Goal: Information Seeking & Learning: Compare options

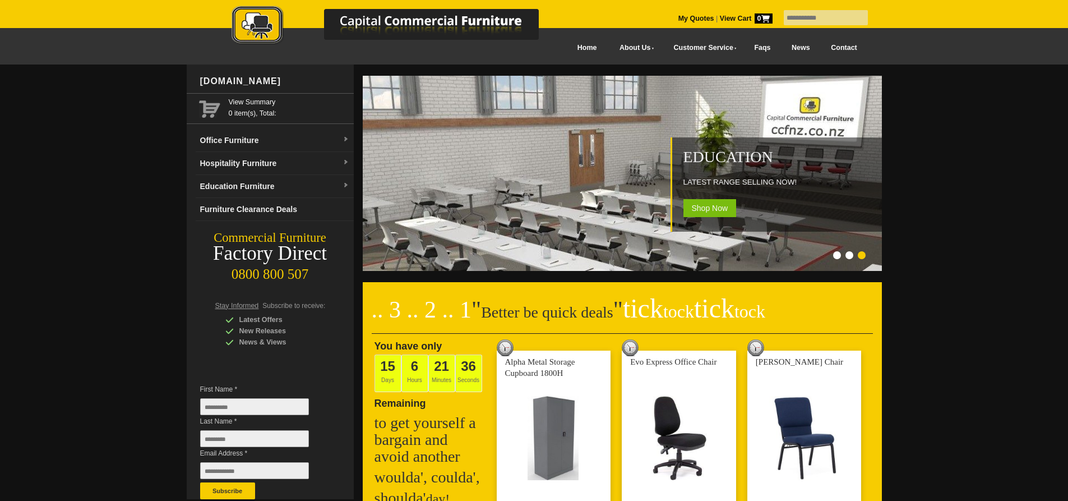
click at [833, 17] on input "text" at bounding box center [826, 17] width 84 height 15
type input "**********"
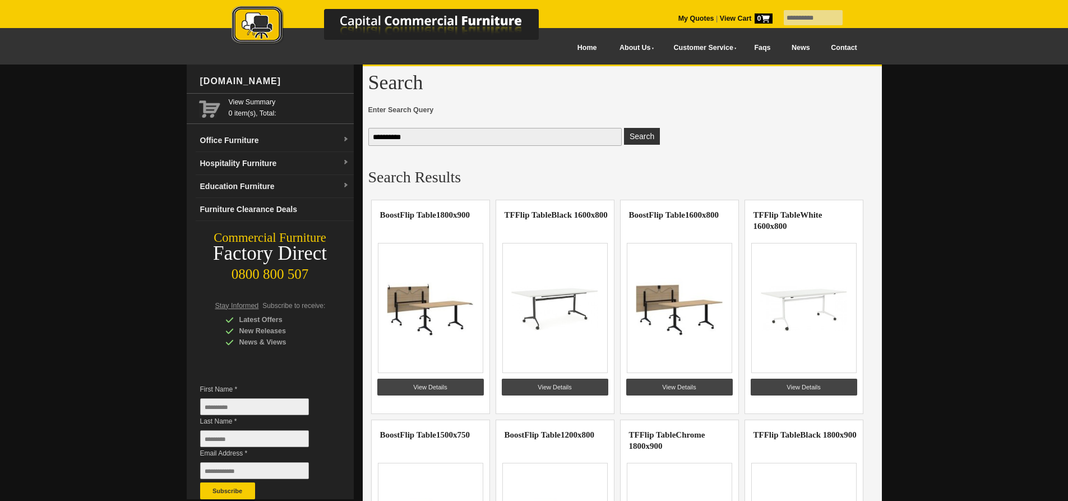
click at [687, 310] on img at bounding box center [679, 308] width 87 height 84
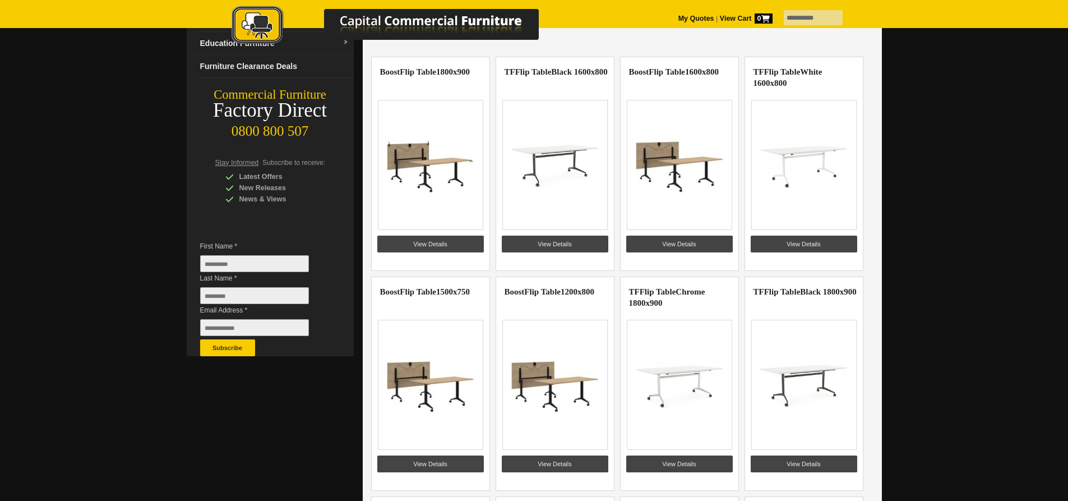
scroll to position [168, 0]
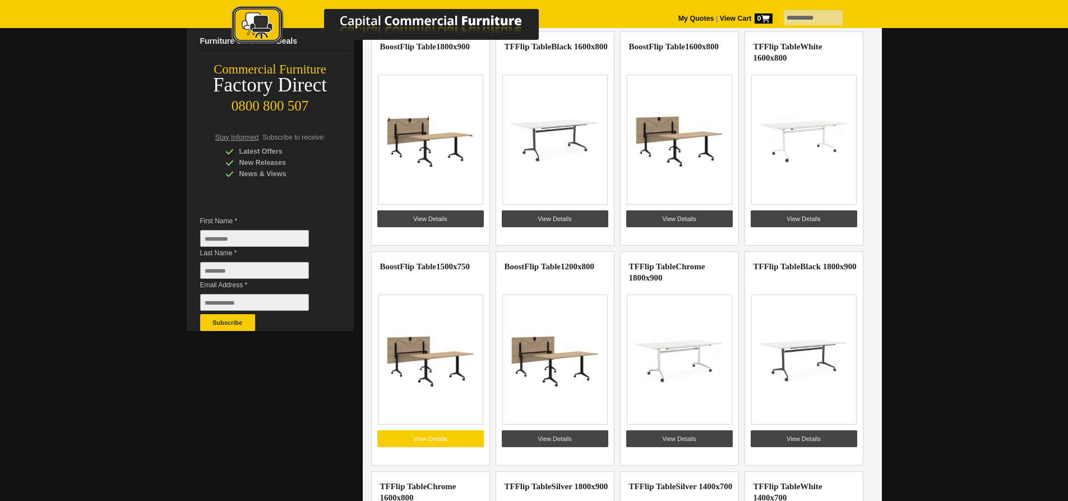
click at [453, 436] on link "View Details" at bounding box center [430, 438] width 107 height 17
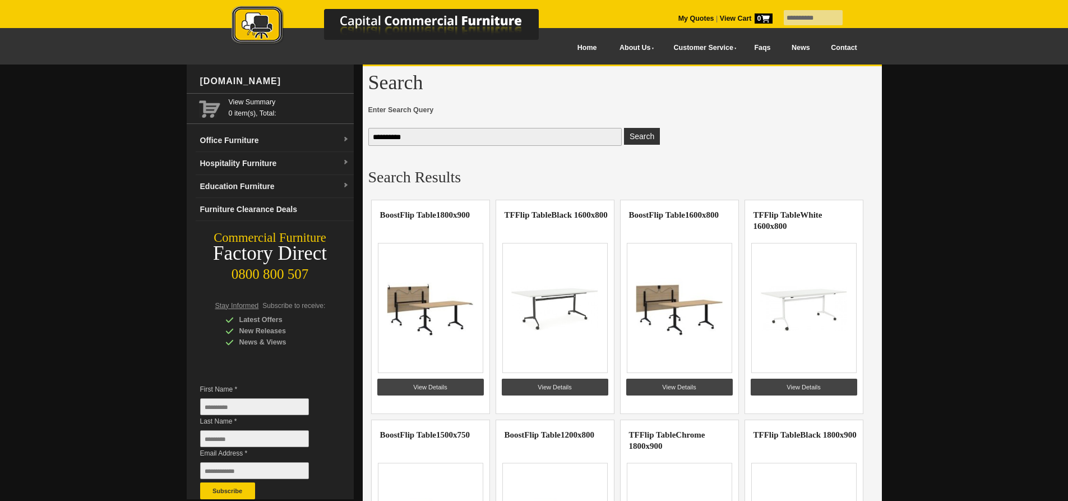
click at [676, 312] on img at bounding box center [679, 308] width 87 height 84
drag, startPoint x: 670, startPoint y: 299, endPoint x: 653, endPoint y: 299, distance: 16.8
click at [653, 299] on img at bounding box center [679, 308] width 87 height 84
click at [653, 382] on link "View Details" at bounding box center [679, 387] width 107 height 17
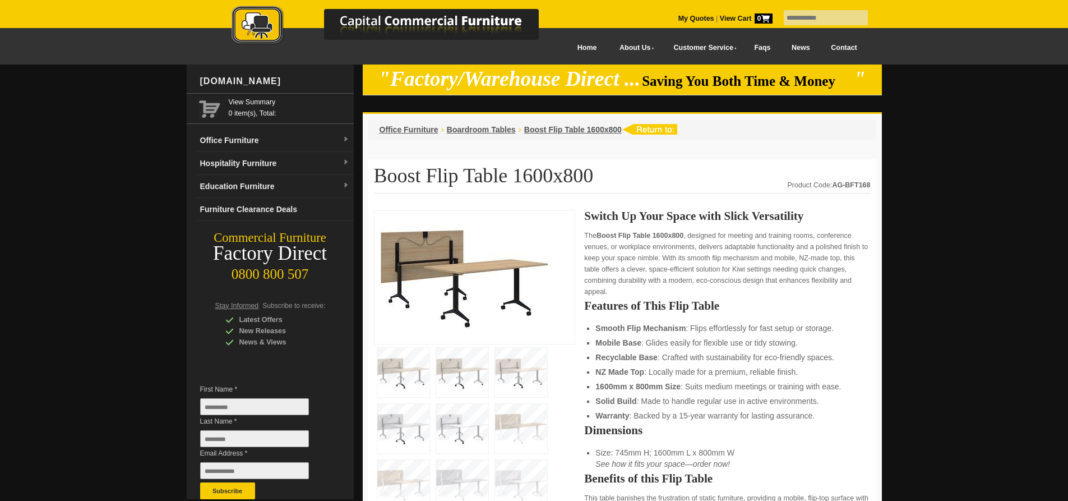
click at [442, 279] on img at bounding box center [464, 275] width 168 height 118
click at [803, 19] on input "text" at bounding box center [826, 17] width 84 height 15
type input "**********"
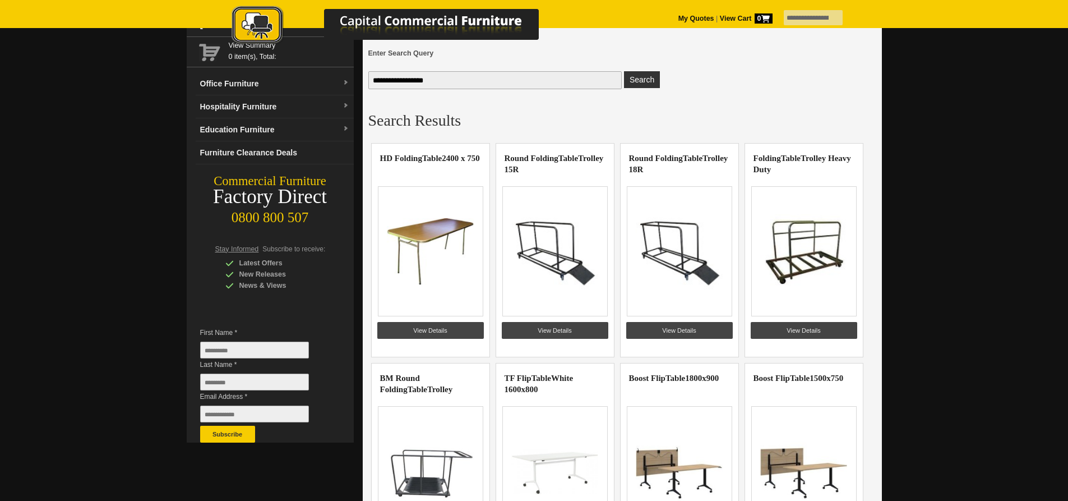
scroll to position [56, 0]
click at [822, 21] on input "**********" at bounding box center [813, 17] width 59 height 15
drag, startPoint x: 822, startPoint y: 21, endPoint x: 765, endPoint y: 23, distance: 56.1
click at [765, 0] on div "**********" at bounding box center [534, 0] width 667 height 0
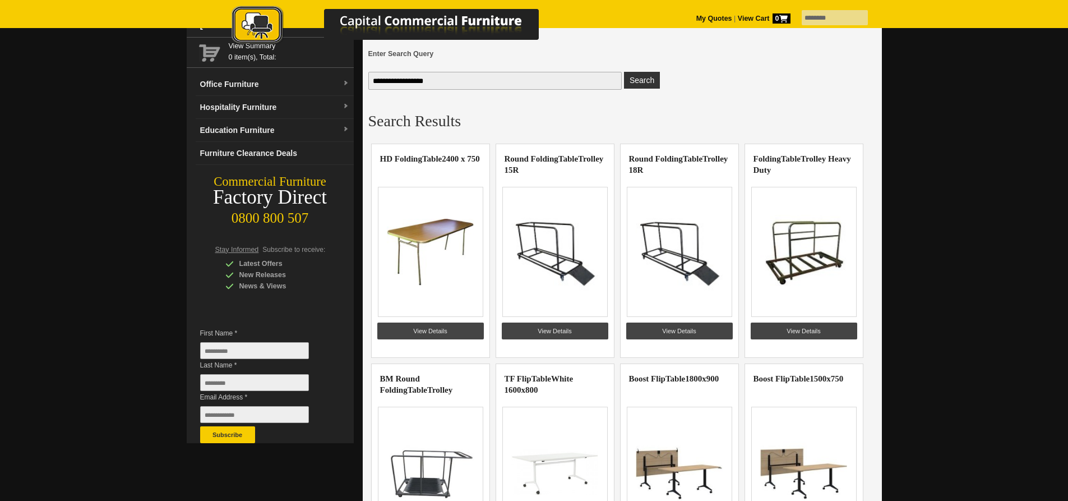
type input "********"
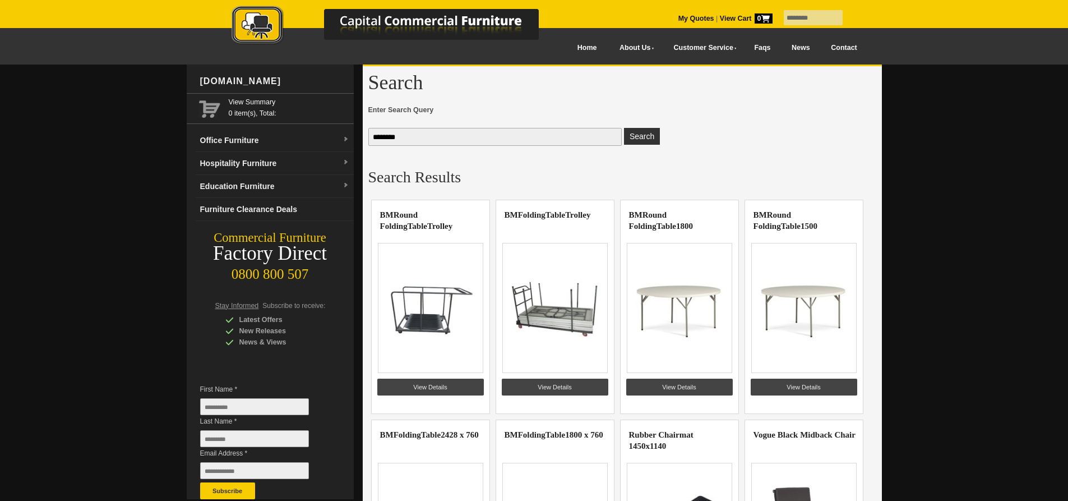
click at [560, 314] on img at bounding box center [554, 308] width 87 height 84
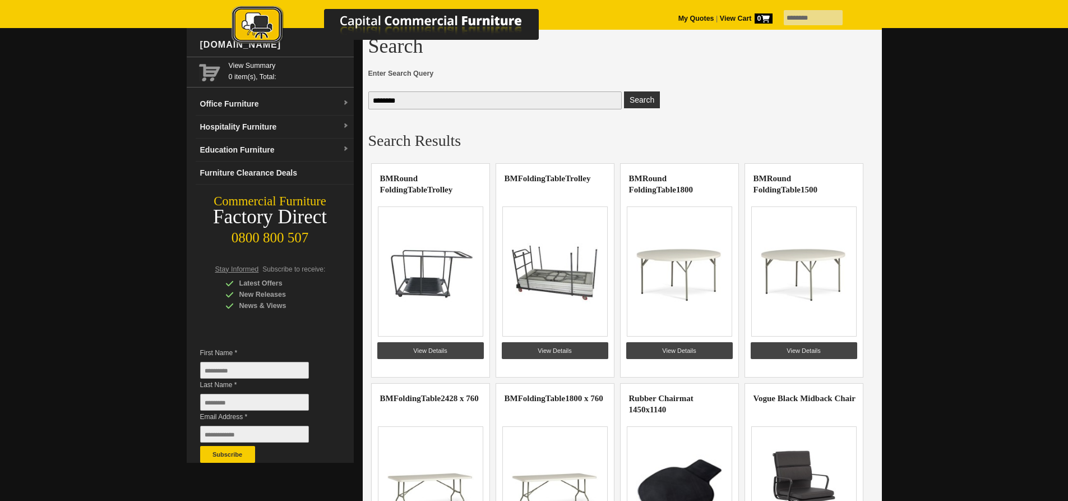
scroll to position [56, 0]
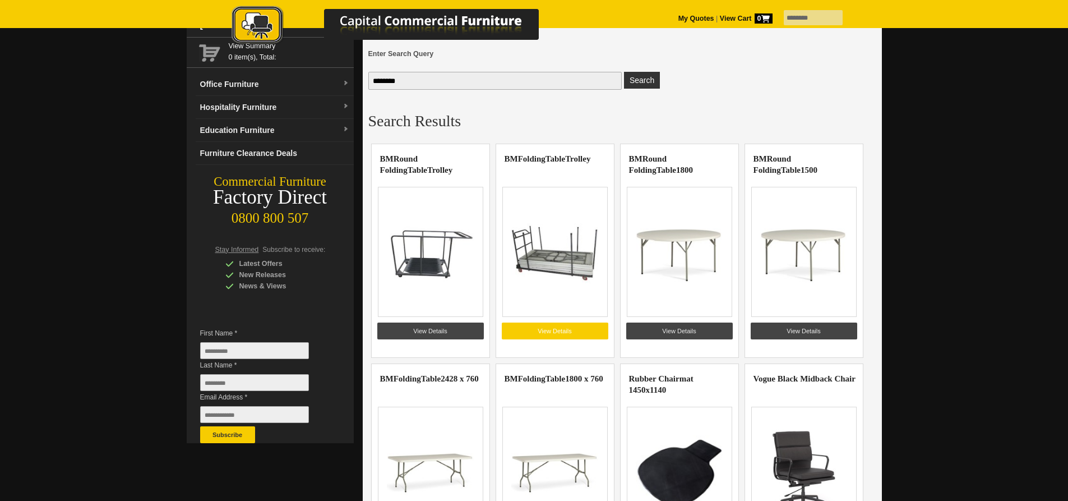
click at [555, 333] on link "View Details" at bounding box center [555, 330] width 107 height 17
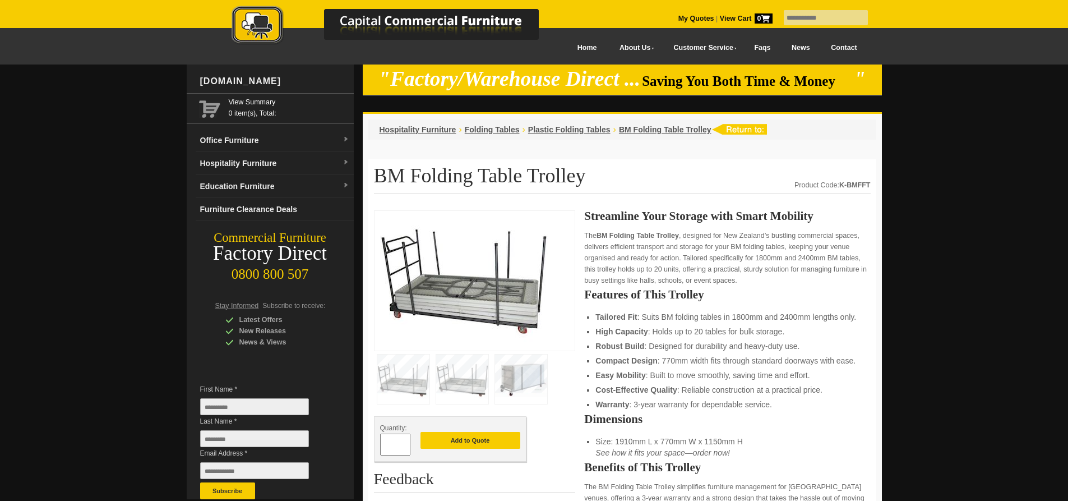
click at [529, 374] on img at bounding box center [521, 378] width 52 height 49
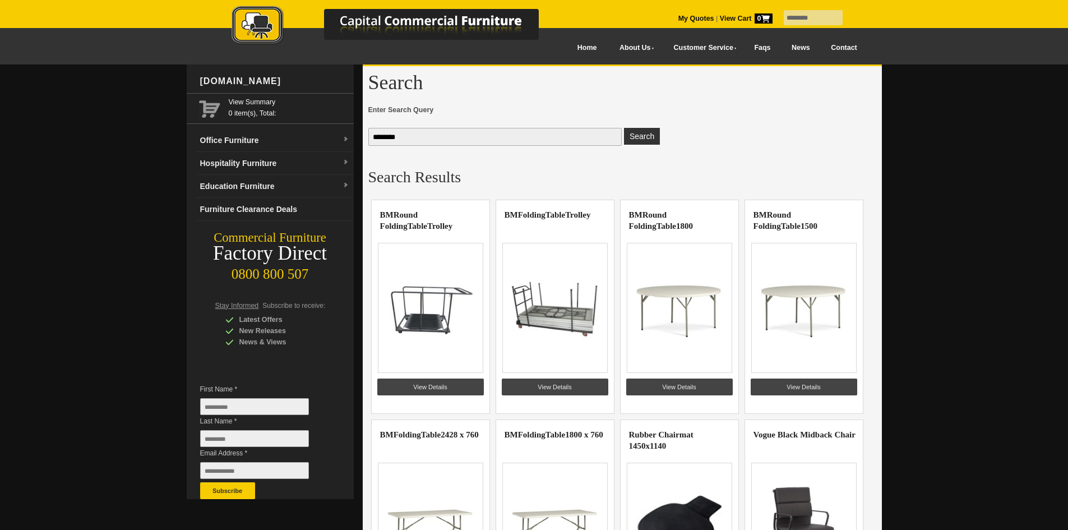
scroll to position [56, 0]
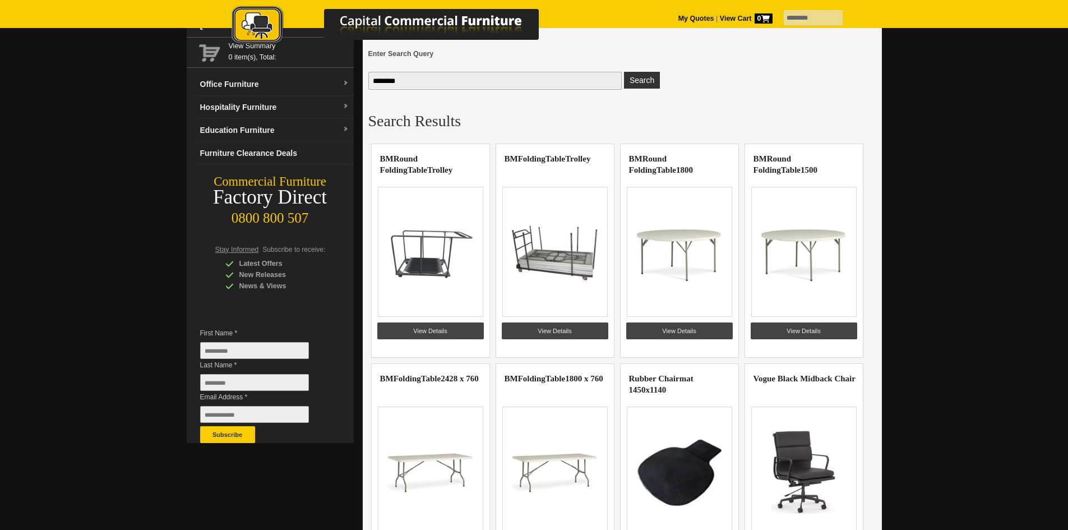
click at [566, 270] on img at bounding box center [554, 252] width 87 height 84
click at [573, 327] on link "View Details" at bounding box center [555, 330] width 107 height 17
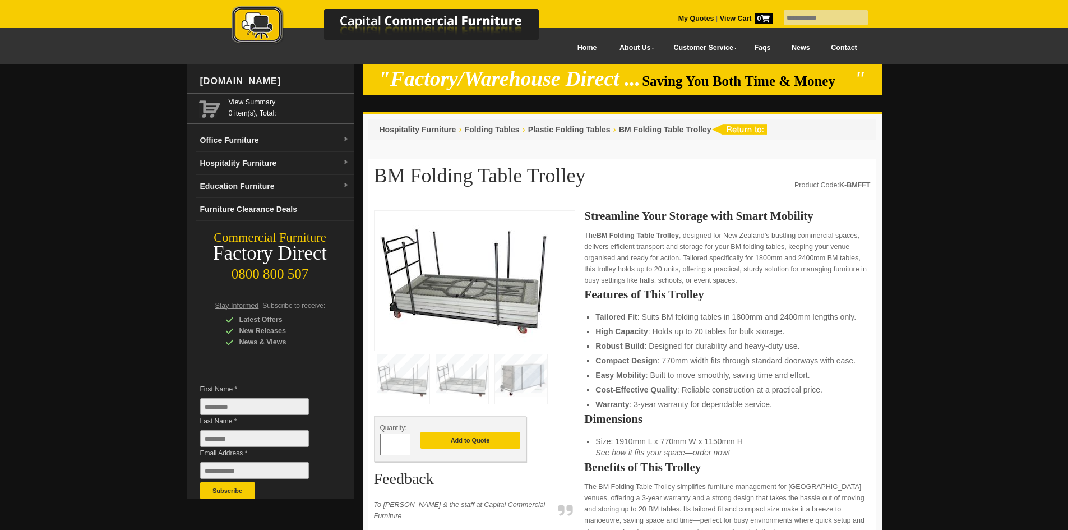
click at [452, 293] on img at bounding box center [464, 278] width 168 height 125
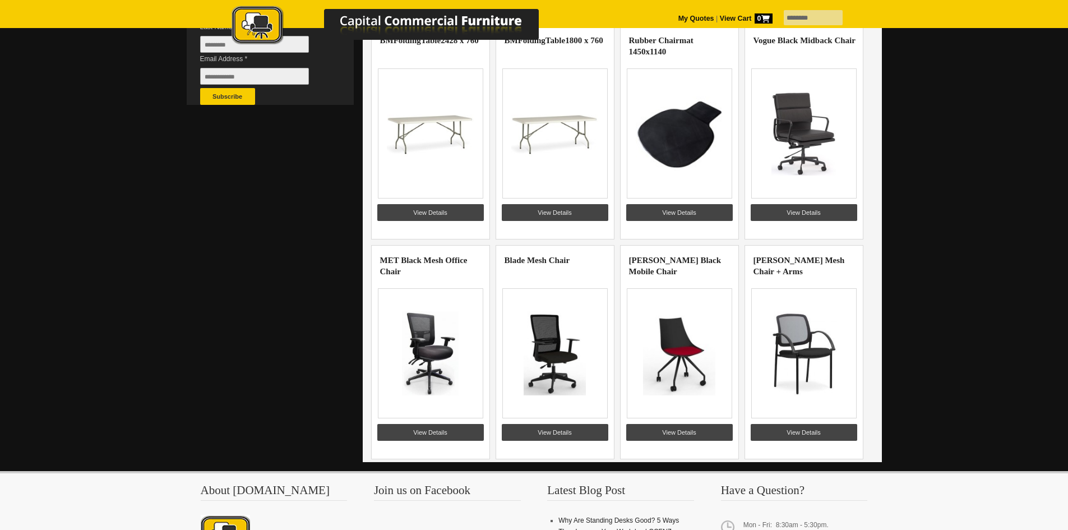
scroll to position [280, 0]
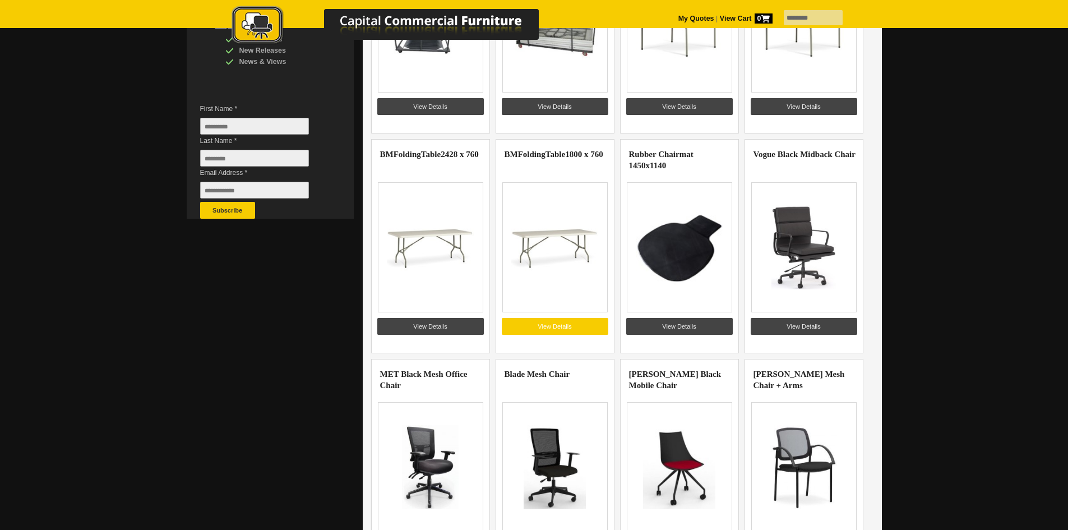
click at [561, 325] on link "View Details" at bounding box center [555, 326] width 107 height 17
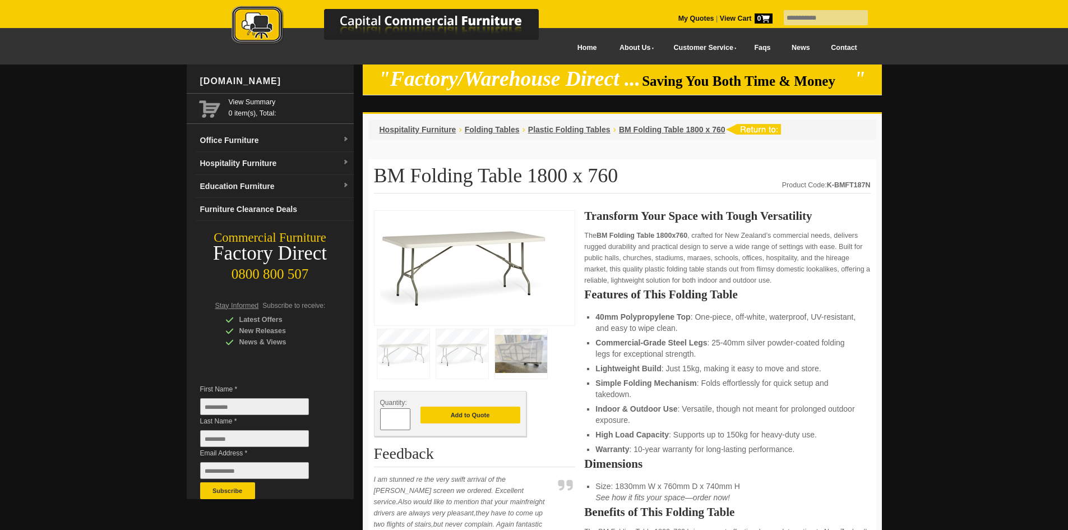
drag, startPoint x: 0, startPoint y: 0, endPoint x: 455, endPoint y: 266, distance: 527.1
click at [455, 266] on img at bounding box center [464, 266] width 168 height 100
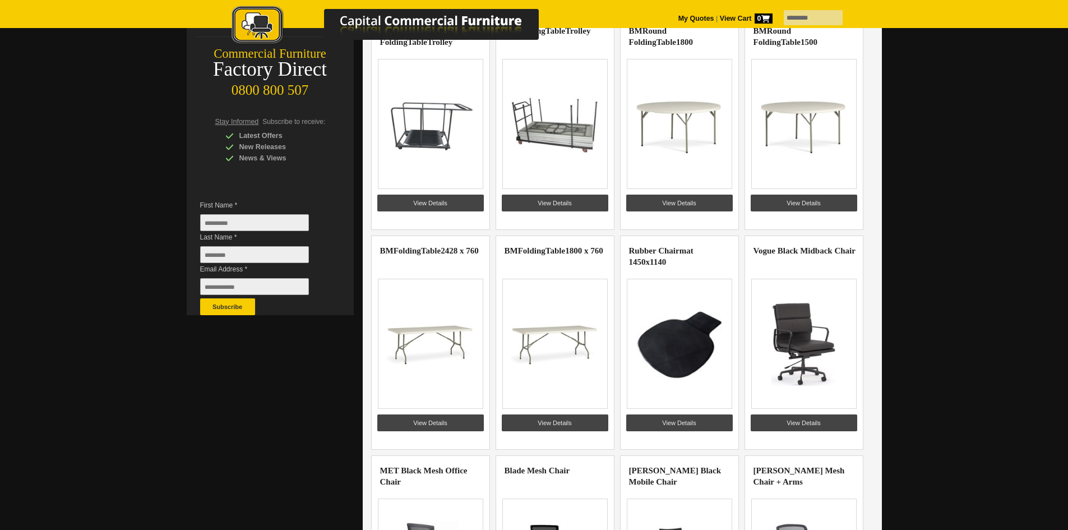
scroll to position [168, 0]
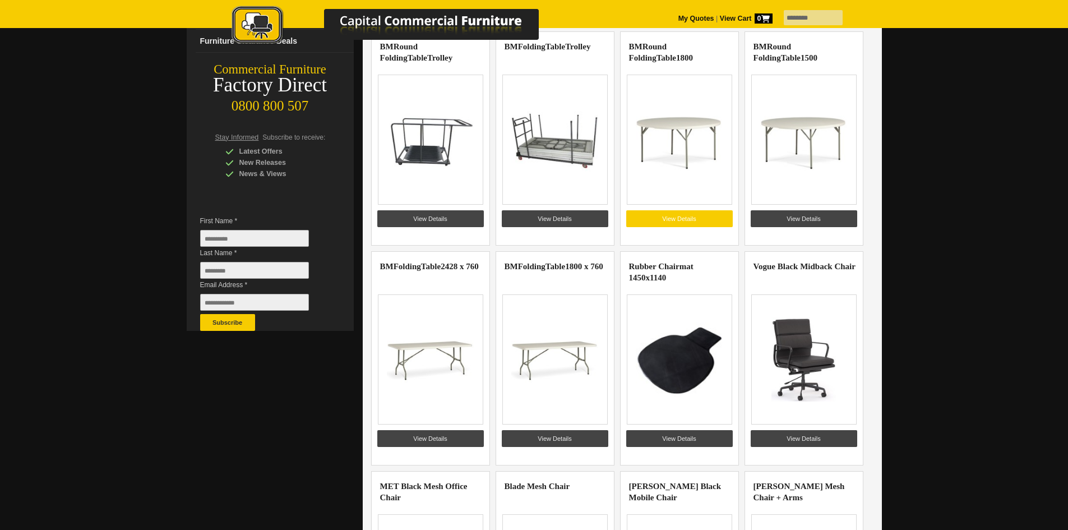
click at [676, 215] on link "View Details" at bounding box center [679, 218] width 107 height 17
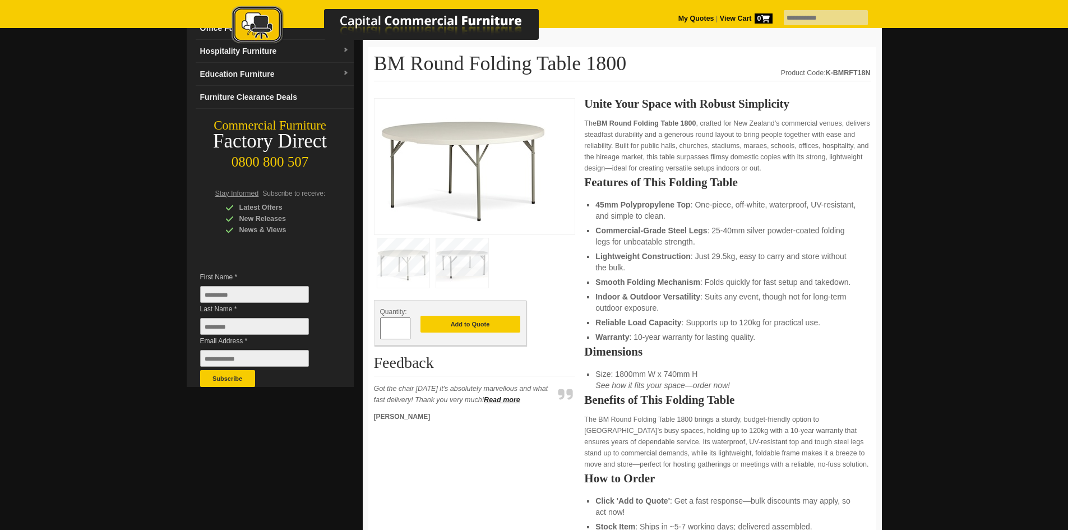
scroll to position [56, 0]
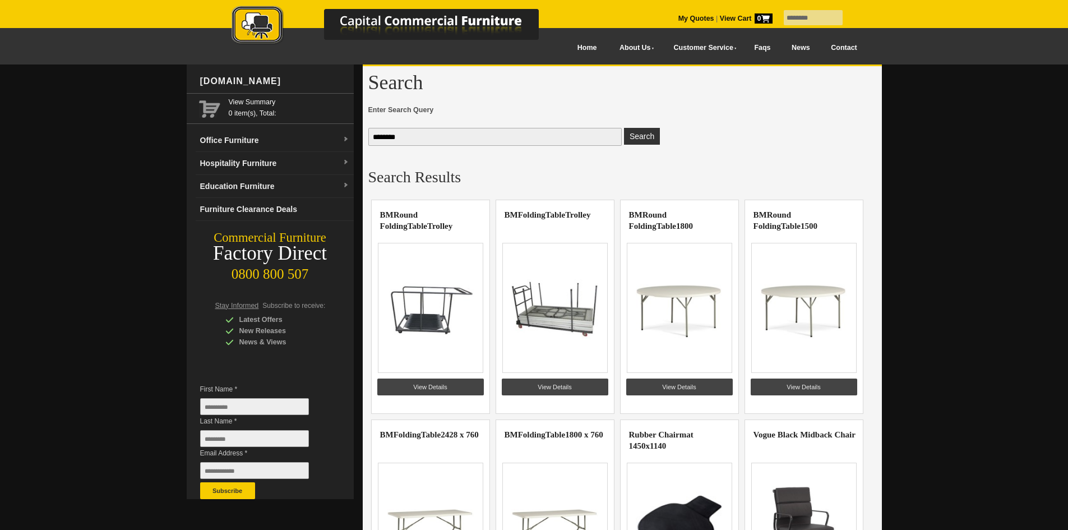
click at [413, 302] on img at bounding box center [430, 308] width 87 height 84
click at [438, 387] on link "View Details" at bounding box center [430, 387] width 107 height 17
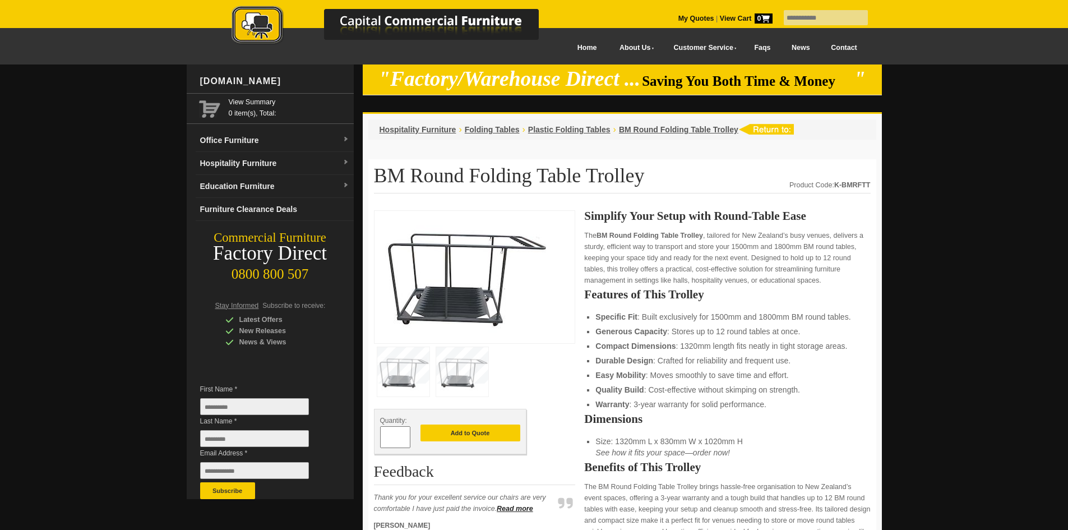
click at [458, 294] on img at bounding box center [464, 275] width 168 height 118
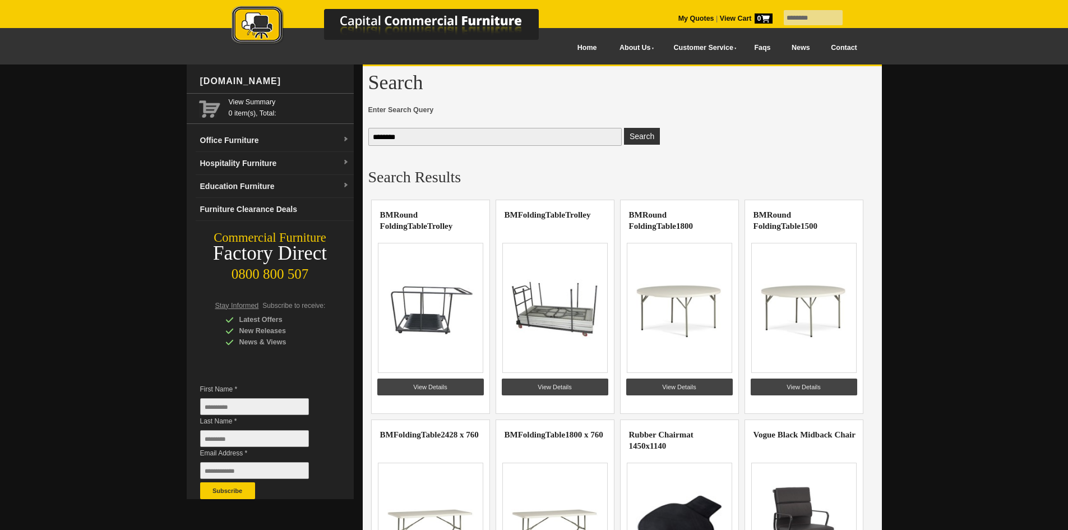
drag, startPoint x: 802, startPoint y: 19, endPoint x: 743, endPoint y: 19, distance: 59.4
click at [743, 0] on div "******** My Quotes | View Cart 0" at bounding box center [534, 0] width 667 height 0
type input "**********"
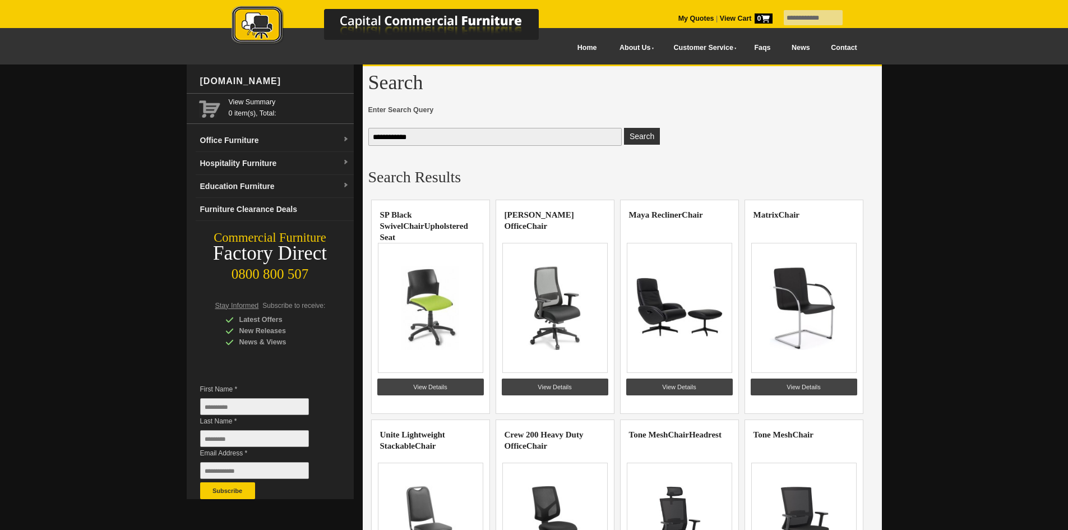
click at [813, 19] on input "**********" at bounding box center [813, 17] width 59 height 15
type input "**********"
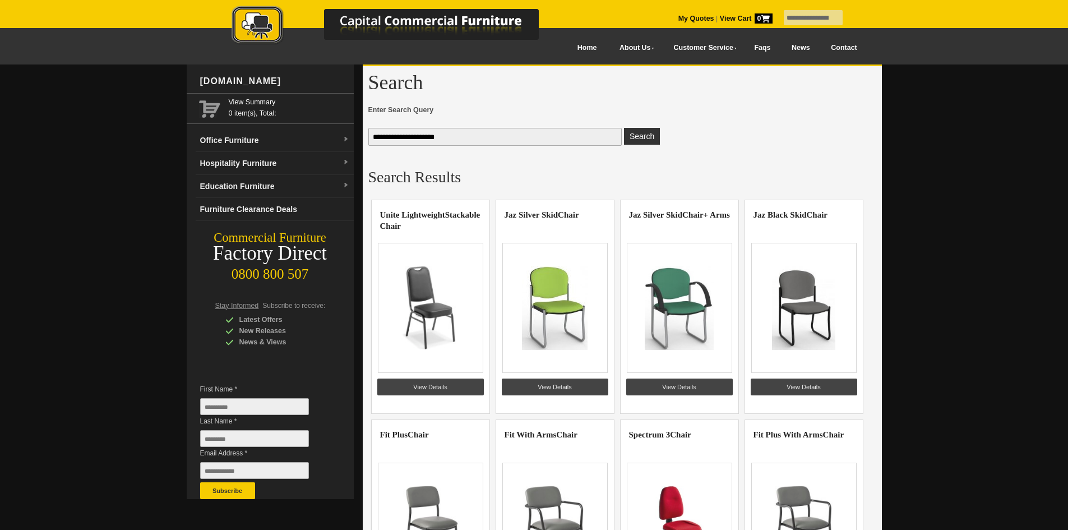
scroll to position [112, 0]
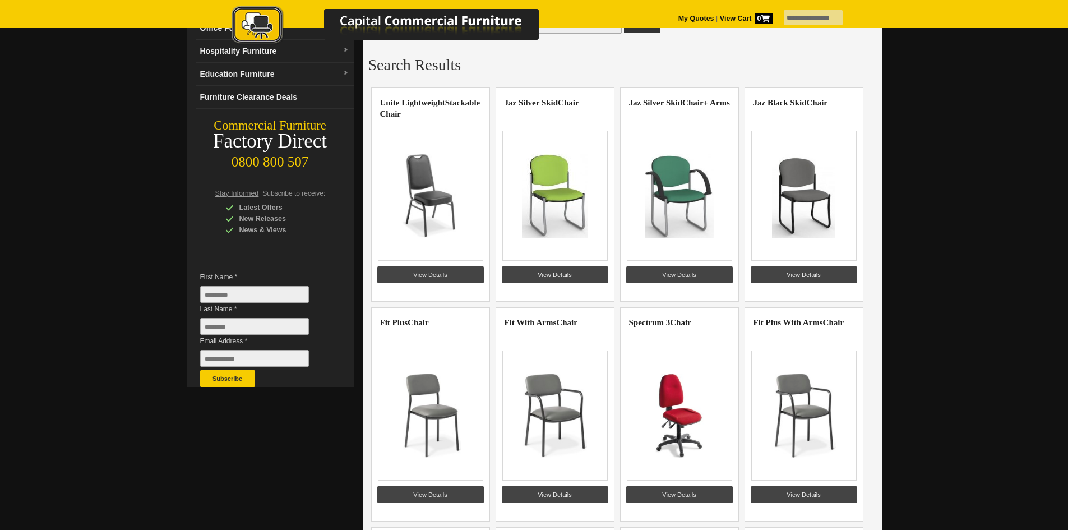
click at [436, 207] on img at bounding box center [430, 196] width 87 height 84
click at [429, 270] on link "View Details" at bounding box center [430, 274] width 107 height 17
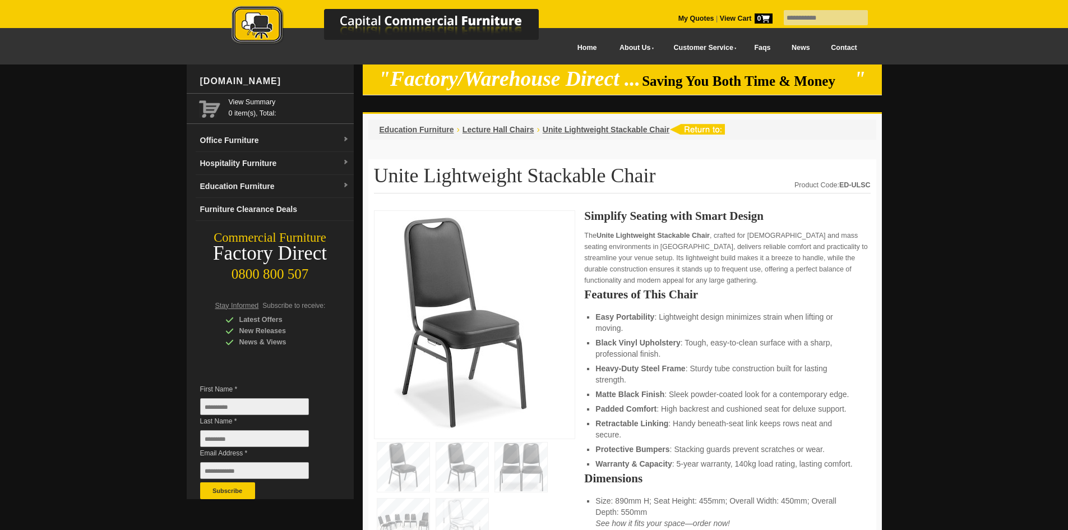
scroll to position [112, 0]
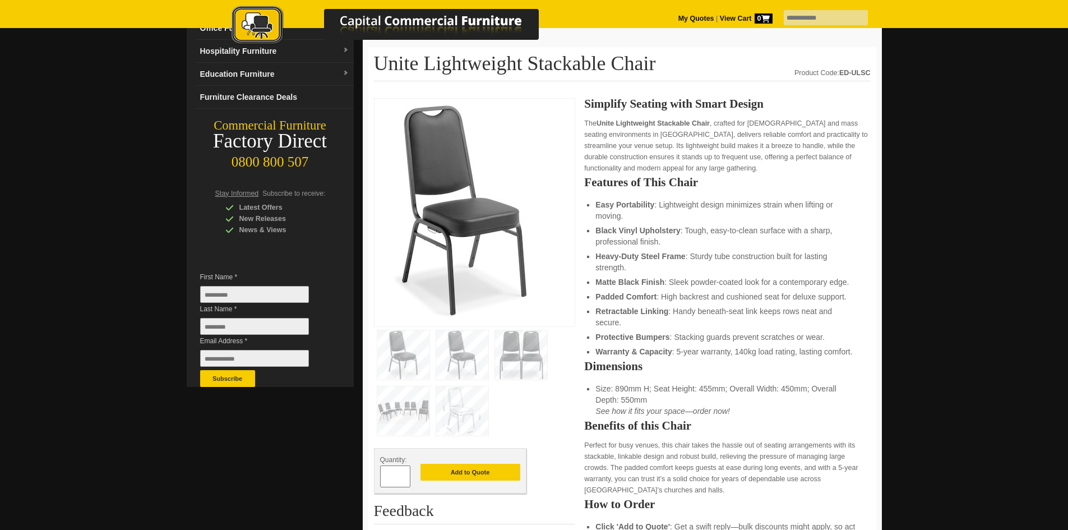
click at [463, 220] on img at bounding box center [464, 210] width 168 height 213
click at [416, 421] on img at bounding box center [403, 410] width 52 height 49
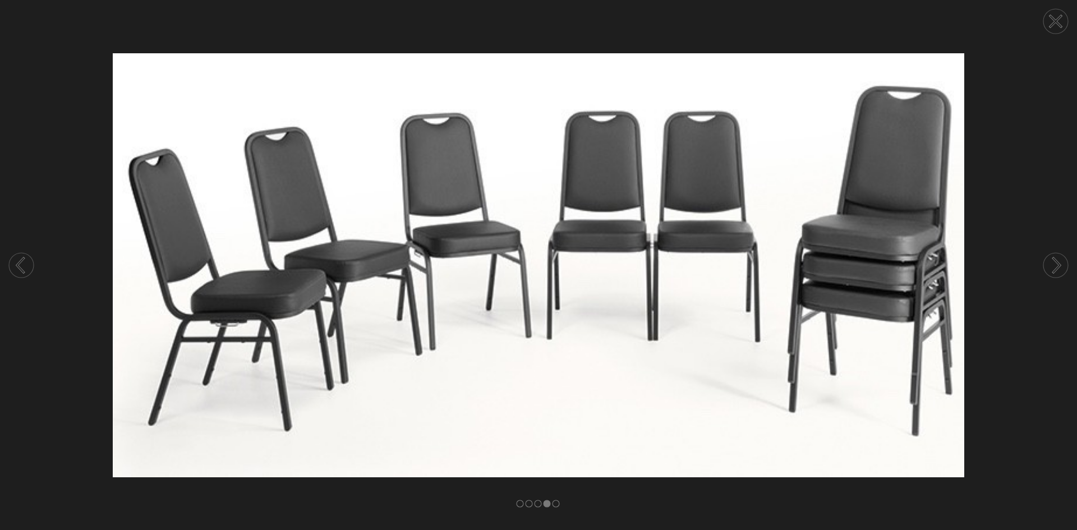
click at [1060, 23] on circle at bounding box center [1055, 21] width 25 height 25
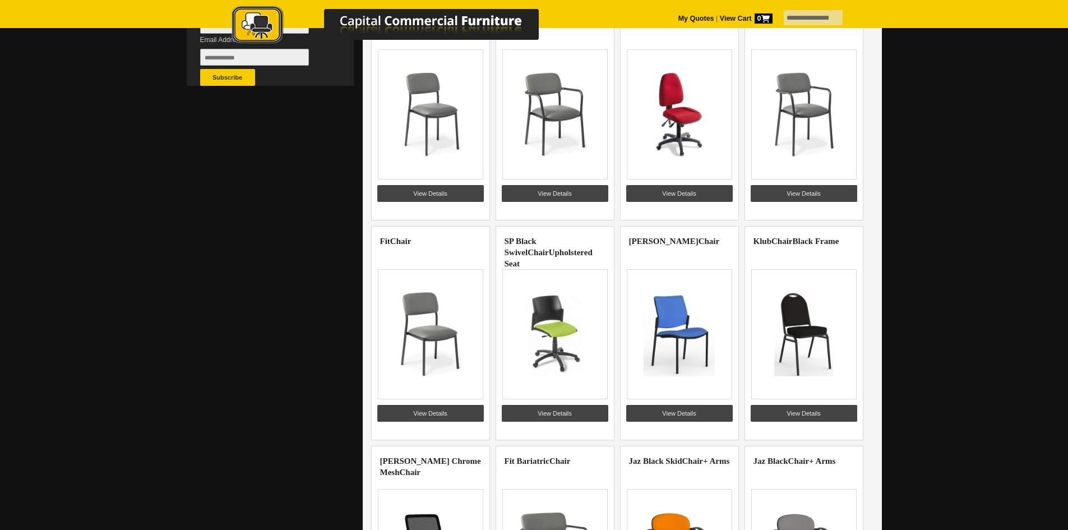
scroll to position [449, 0]
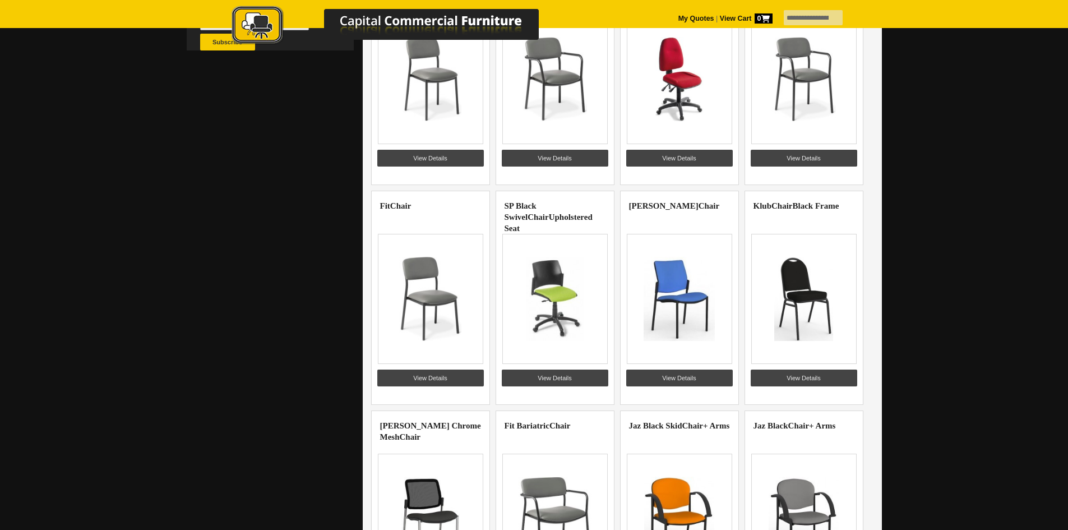
click at [792, 297] on img at bounding box center [803, 299] width 87 height 84
click at [807, 375] on link "View Details" at bounding box center [804, 378] width 107 height 17
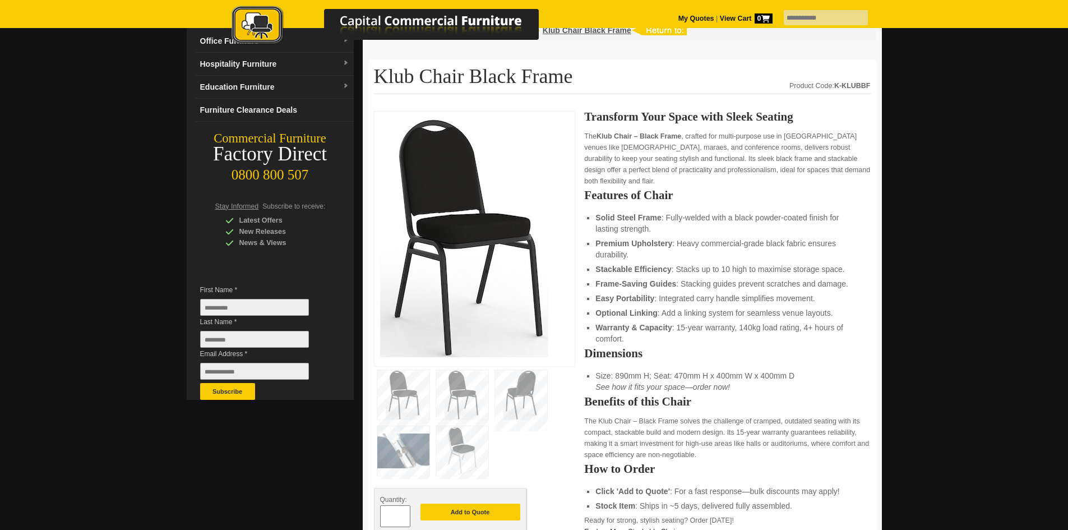
scroll to position [112, 0]
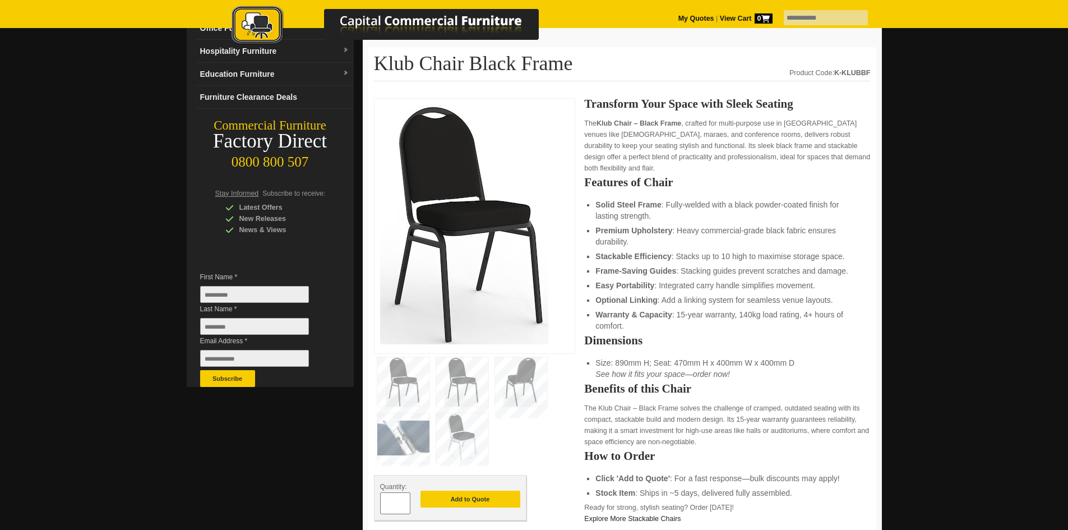
click at [470, 225] on img at bounding box center [464, 224] width 168 height 240
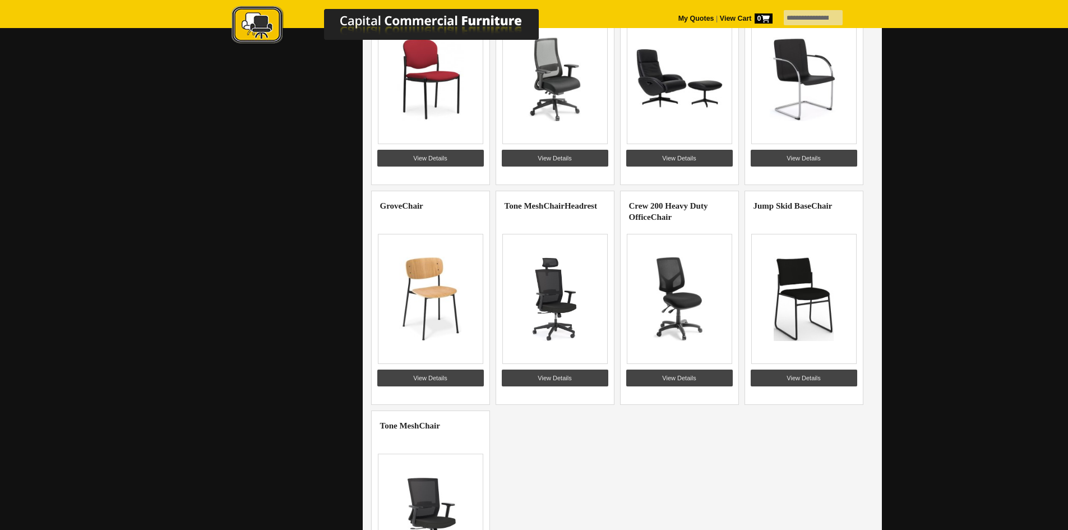
scroll to position [1122, 0]
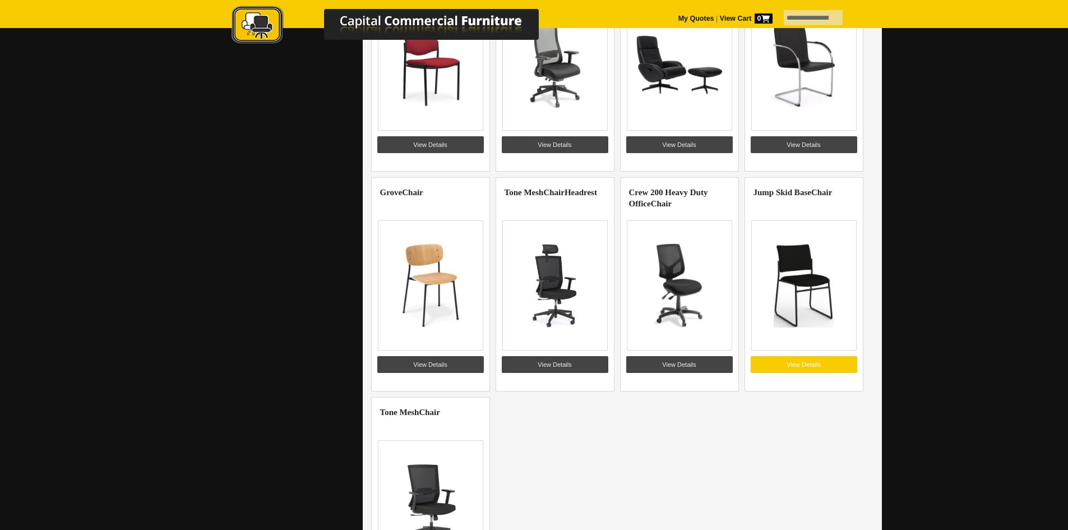
click at [784, 362] on link "View Details" at bounding box center [804, 364] width 107 height 17
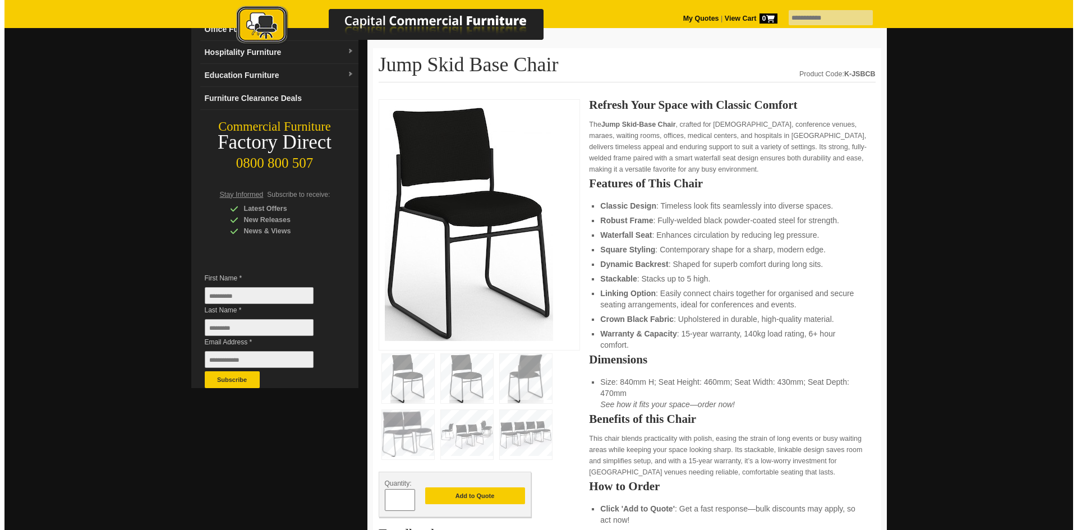
scroll to position [112, 0]
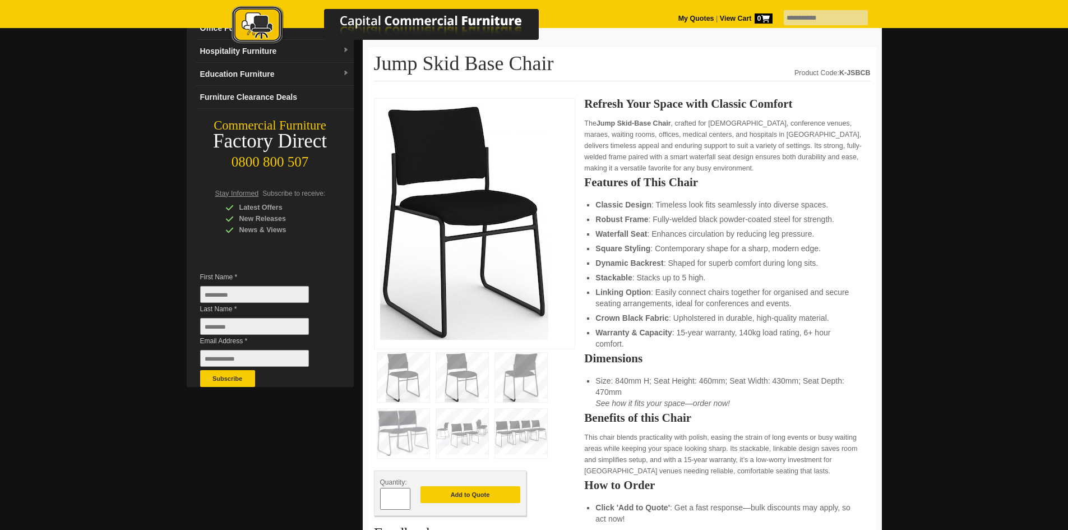
click at [408, 436] on img at bounding box center [403, 433] width 52 height 49
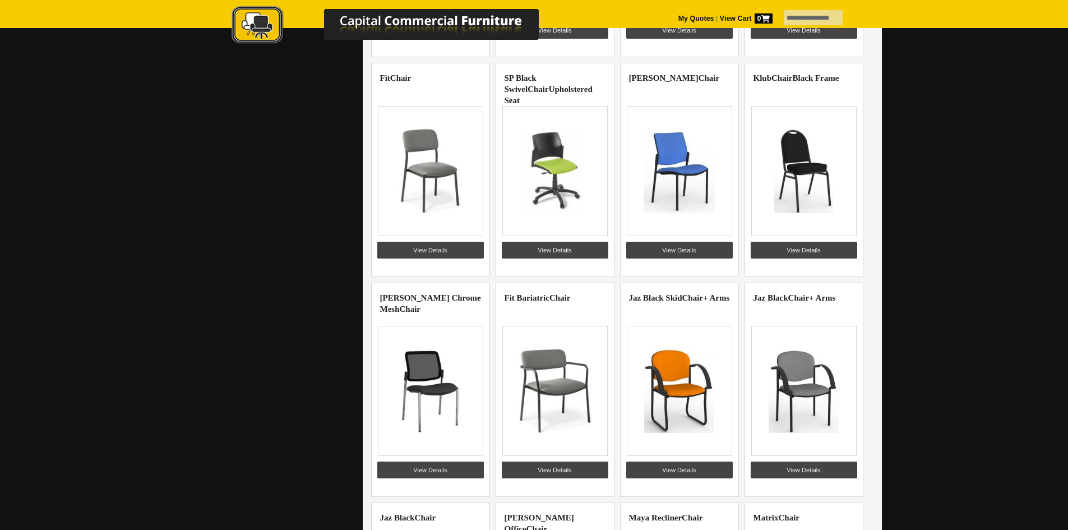
scroll to position [561, 0]
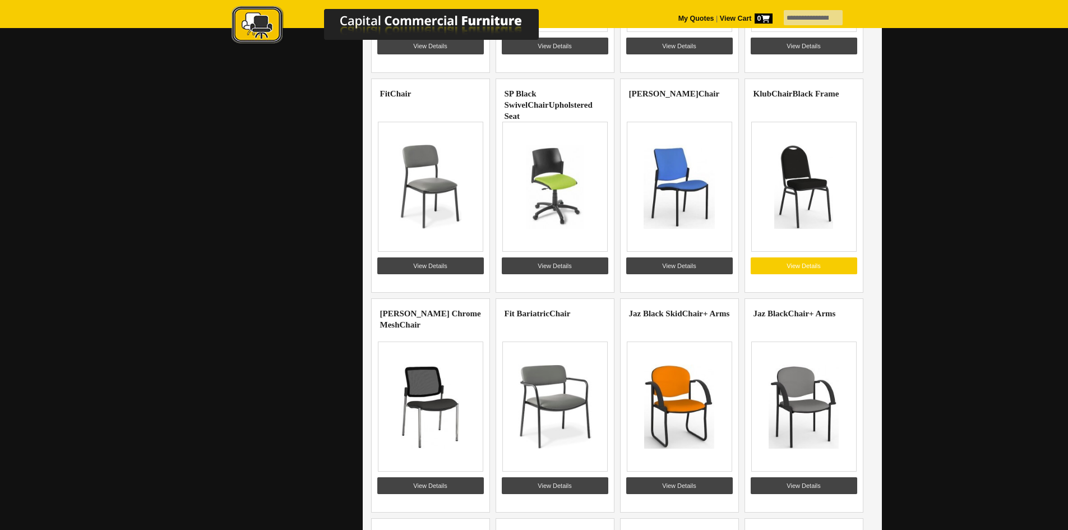
click at [814, 266] on link "View Details" at bounding box center [804, 265] width 107 height 17
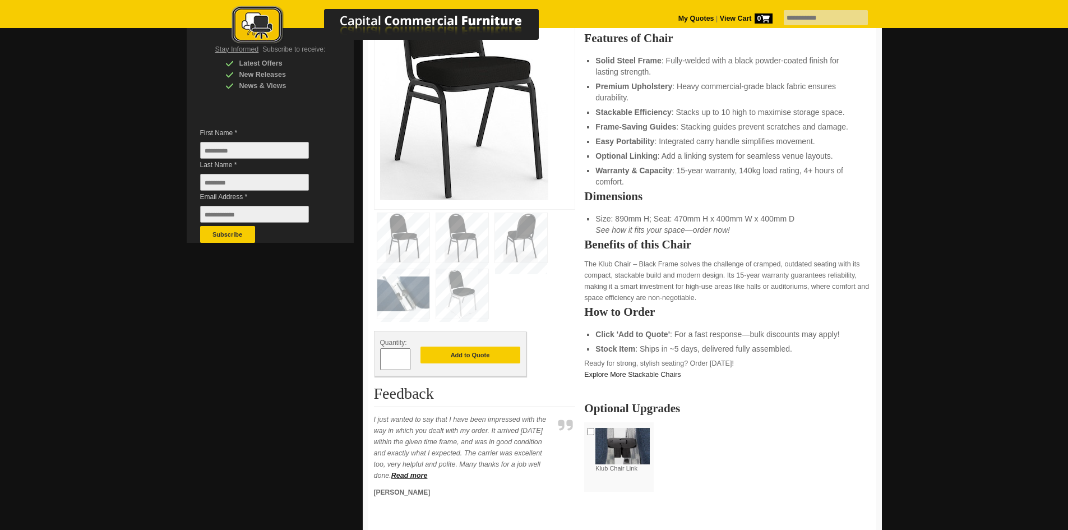
scroll to position [280, 0]
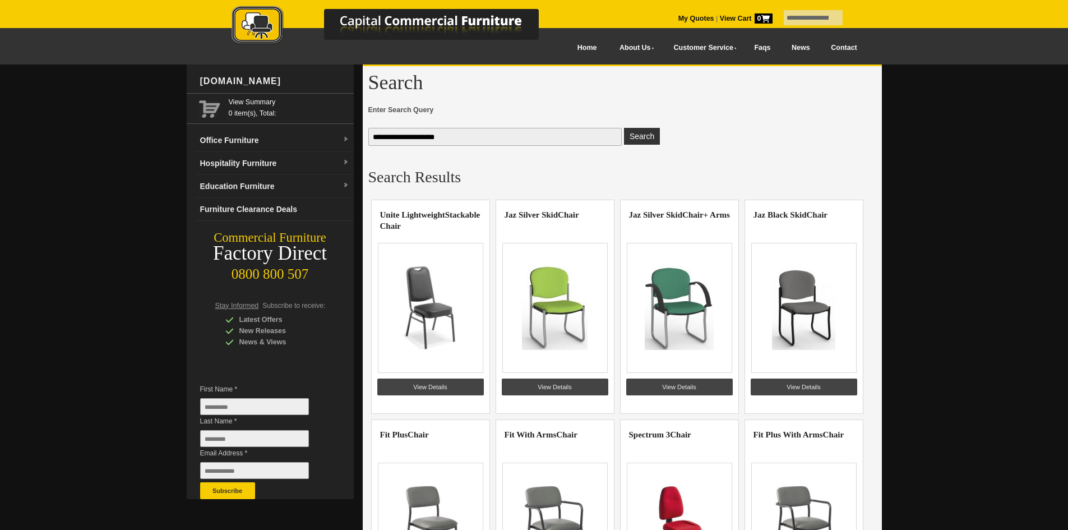
click at [814, 22] on input "**********" at bounding box center [813, 17] width 59 height 15
drag, startPoint x: 796, startPoint y: 20, endPoint x: 771, endPoint y: 20, distance: 24.7
click at [784, 20] on input "**********" at bounding box center [813, 17] width 59 height 15
type input "**********"
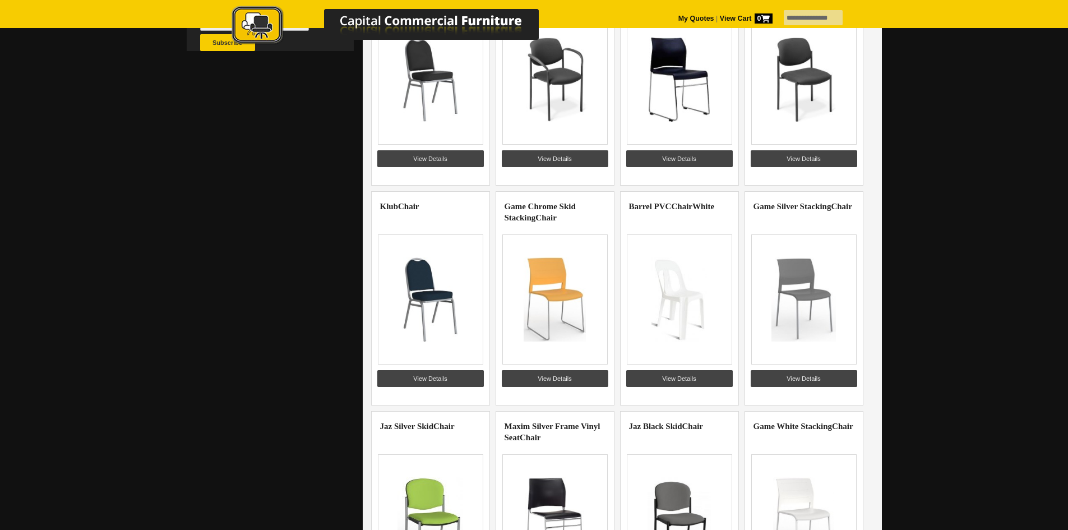
scroll to position [449, 0]
click at [666, 371] on link "View Details" at bounding box center [679, 378] width 107 height 17
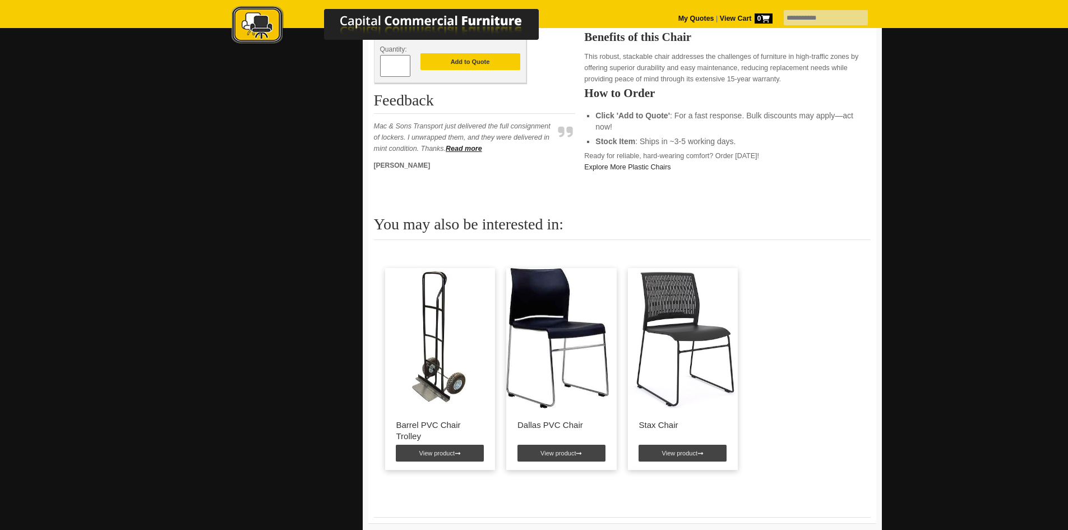
scroll to position [561, 0]
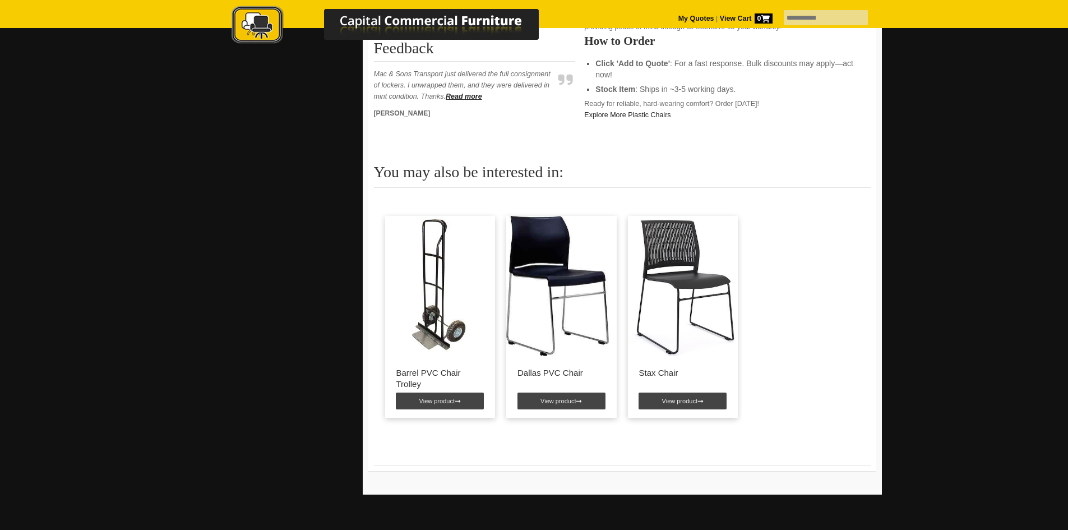
click at [447, 315] on img at bounding box center [439, 286] width 109 height 140
click at [454, 402] on link "View product" at bounding box center [440, 401] width 88 height 17
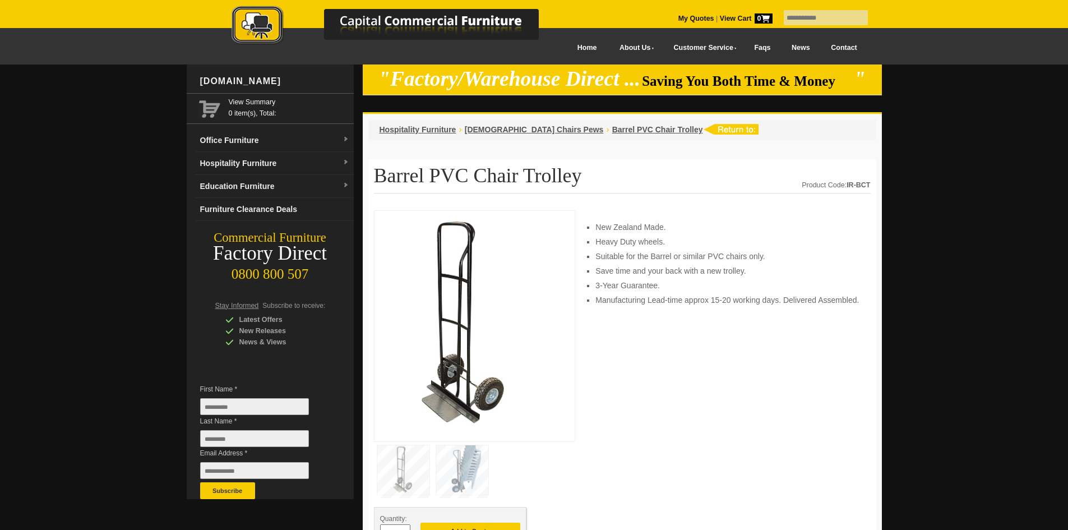
click at [469, 465] on img at bounding box center [462, 469] width 52 height 49
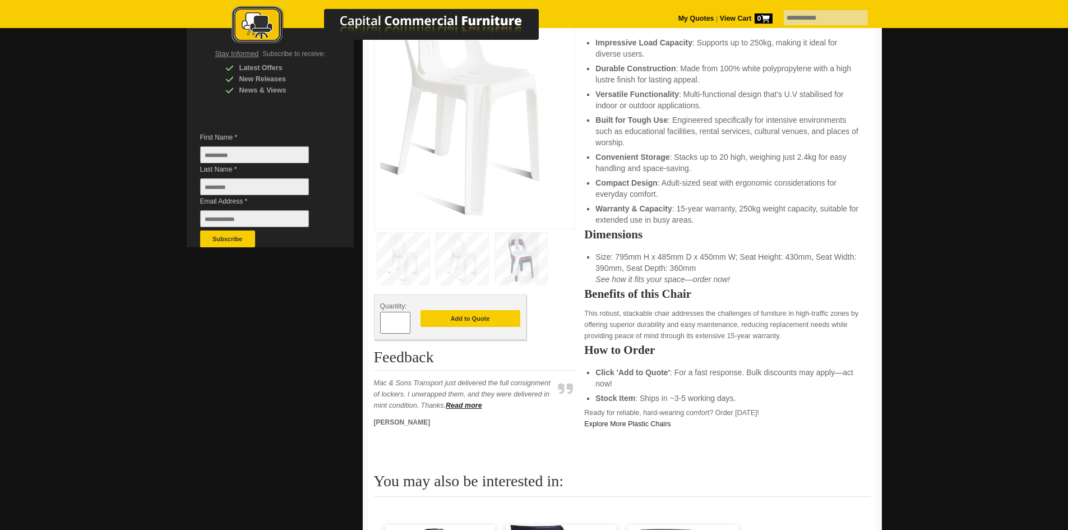
scroll to position [224, 0]
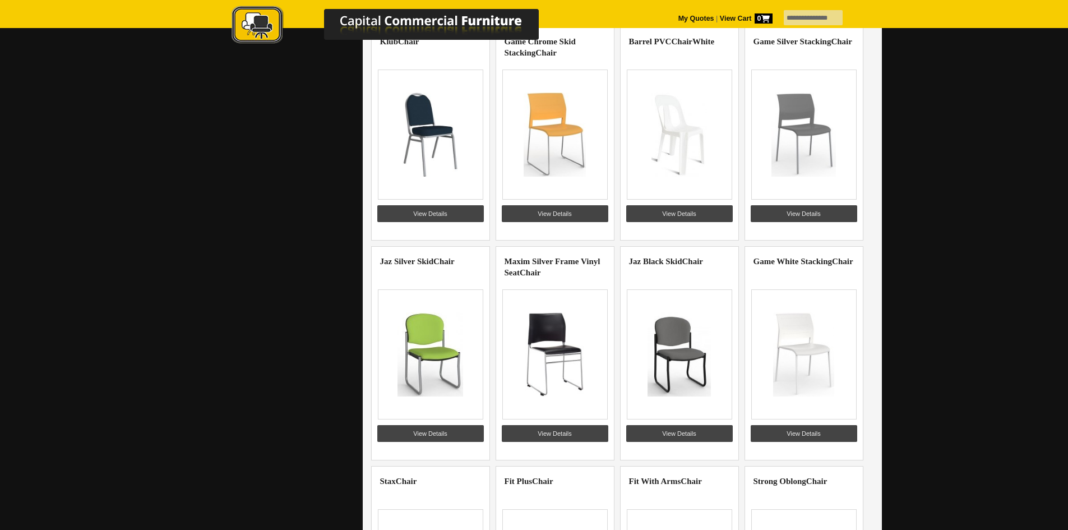
scroll to position [617, 0]
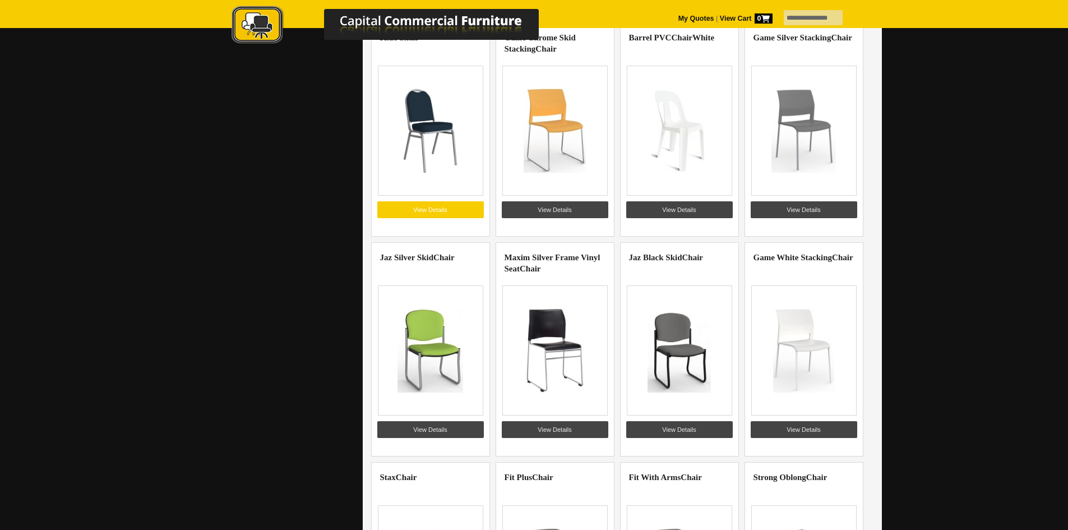
click at [446, 206] on link "View Details" at bounding box center [430, 209] width 107 height 17
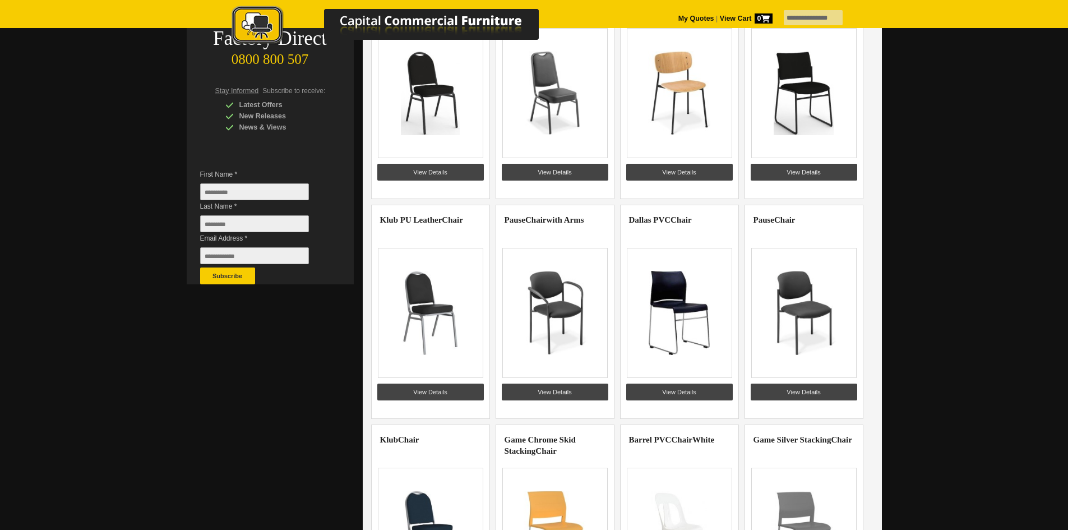
scroll to position [112, 0]
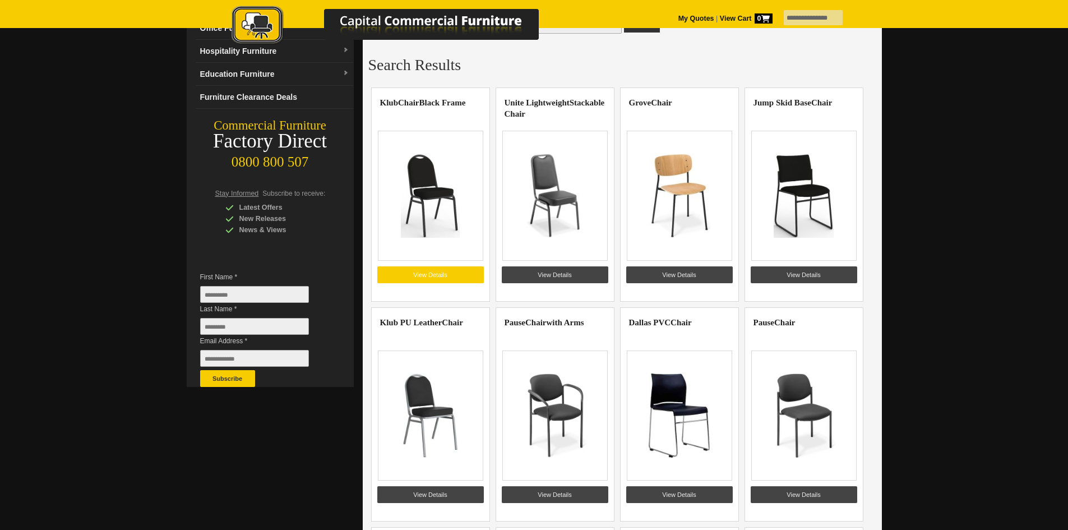
click at [429, 279] on link "View Details" at bounding box center [430, 274] width 107 height 17
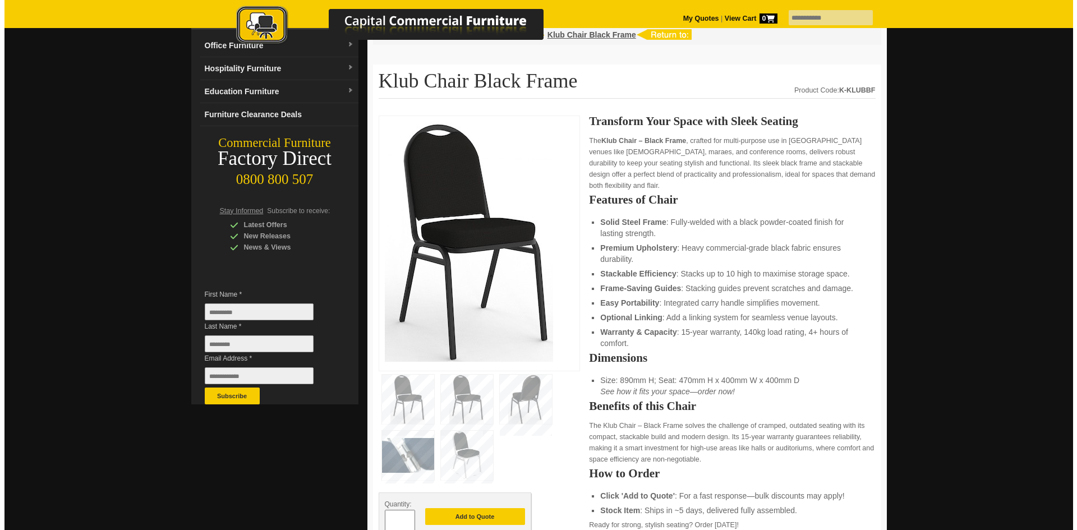
scroll to position [112, 0]
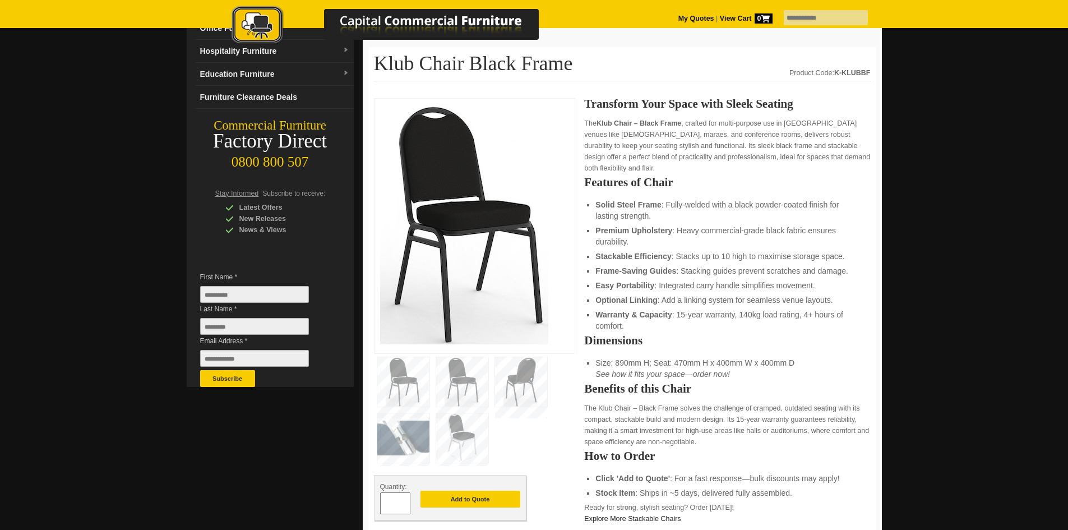
click at [400, 440] on img at bounding box center [403, 437] width 52 height 49
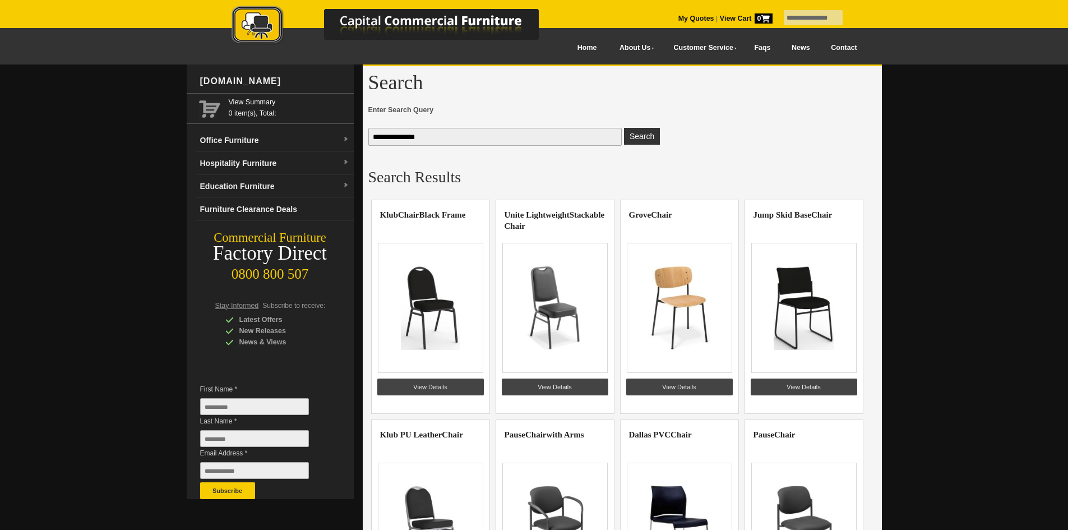
scroll to position [112, 0]
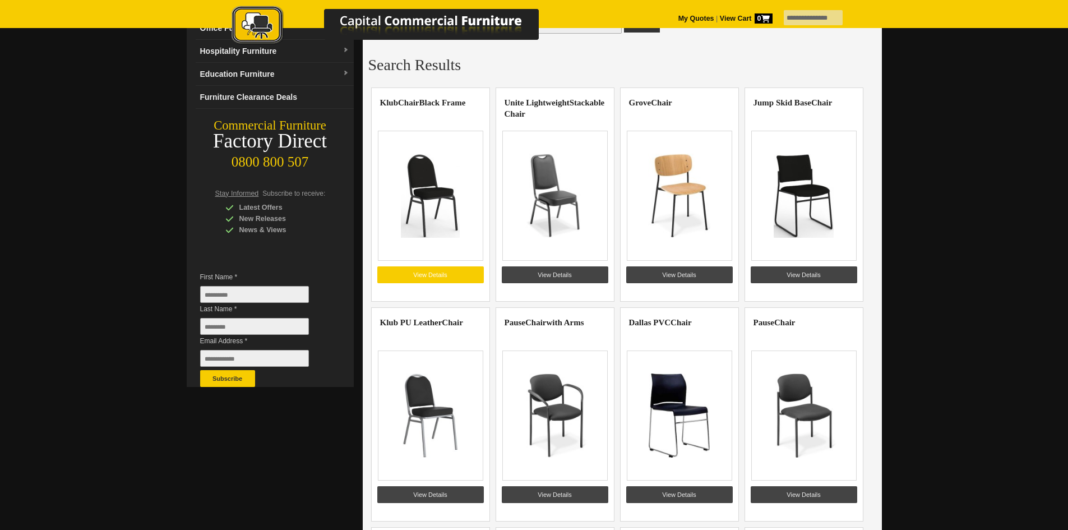
click at [432, 275] on link "View Details" at bounding box center [430, 274] width 107 height 17
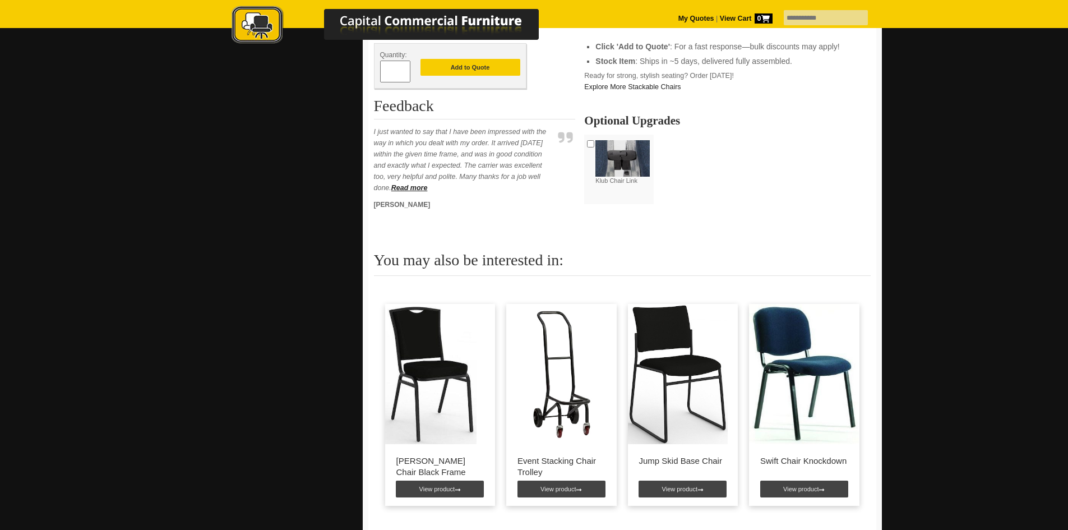
scroll to position [561, 0]
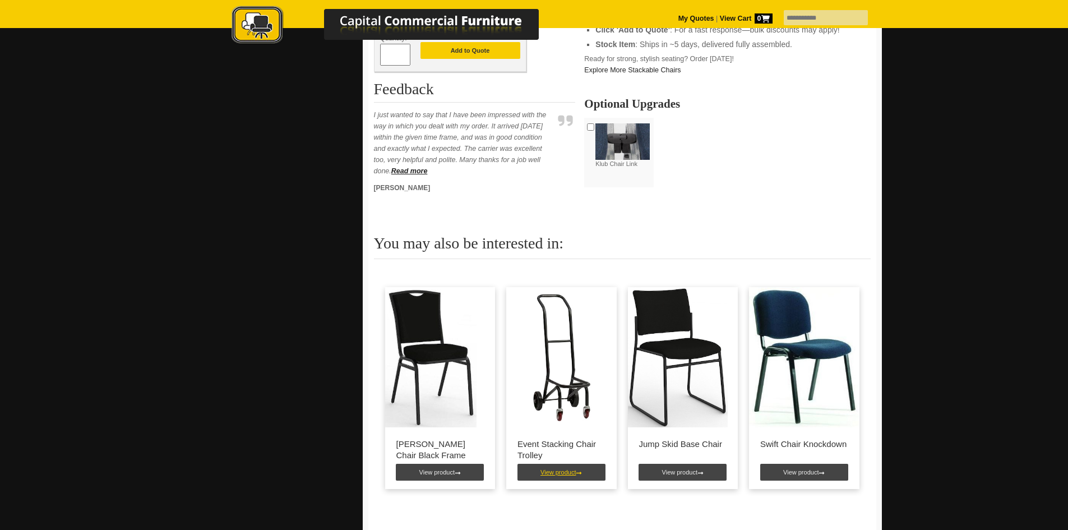
click at [555, 476] on link "View product" at bounding box center [562, 472] width 88 height 17
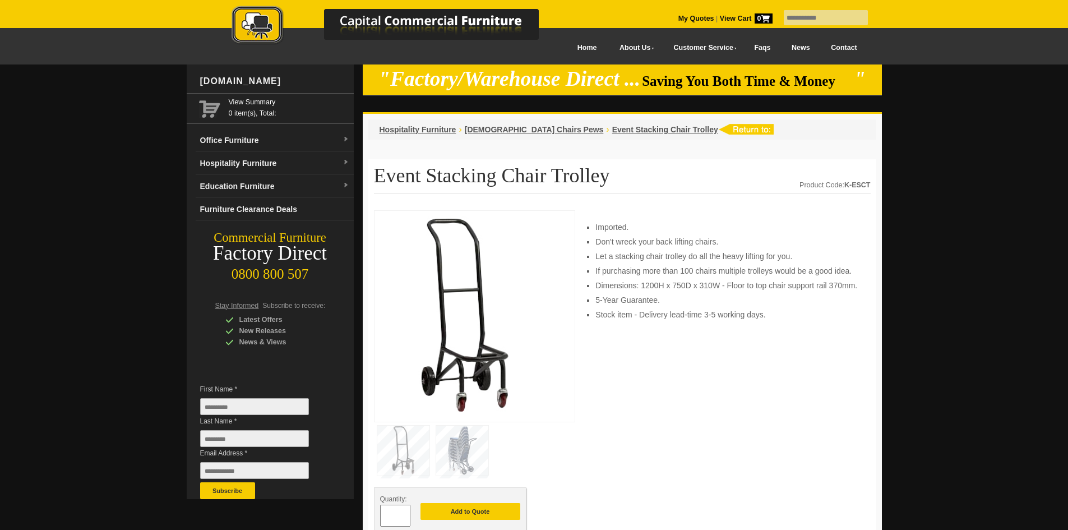
click at [468, 451] on img at bounding box center [462, 450] width 52 height 49
